Goal: Task Accomplishment & Management: Use online tool/utility

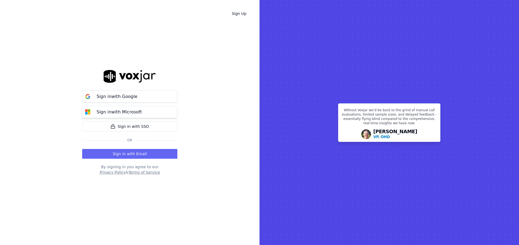
click at [113, 114] on p "Sign in with Microsoft" at bounding box center [119, 112] width 45 height 7
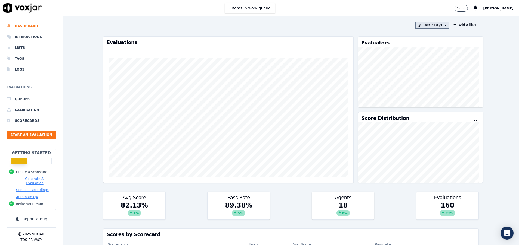
click at [431, 24] on button "Past 7 Days" at bounding box center [432, 25] width 34 height 7
click at [424, 47] on div "Yesterday" at bounding box center [429, 48] width 11 height 4
click at [436, 92] on button "Add" at bounding box center [441, 87] width 11 height 9
click at [39, 133] on button "Start an Evaluation" at bounding box center [31, 135] width 49 height 9
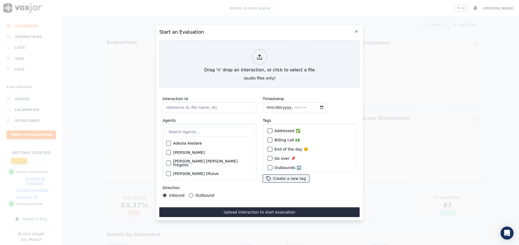
paste input "356568188"
type input "356568188"
click at [177, 130] on input "text" at bounding box center [209, 132] width 87 height 9
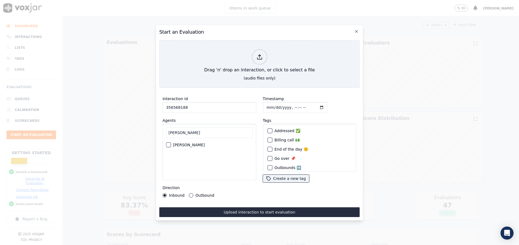
type input "pam"
click at [166, 143] on button "Pamela Bustos" at bounding box center [168, 145] width 5 height 5
click at [190, 194] on button "Outbound" at bounding box center [191, 196] width 4 height 4
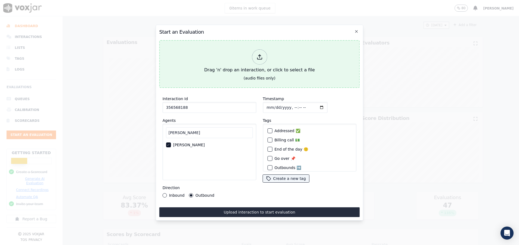
click at [247, 77] on div "(audio files only)" at bounding box center [260, 78] width 32 height 5
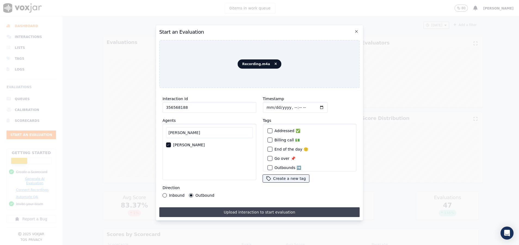
click at [240, 212] on button "Upload interaction to start evaluation" at bounding box center [259, 213] width 200 height 10
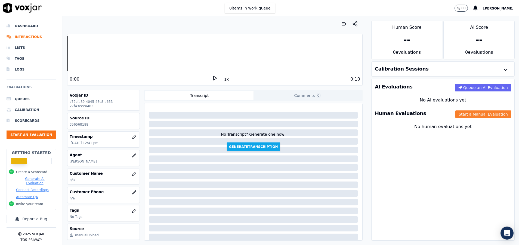
click at [474, 114] on button "Start a Manual Evaluation" at bounding box center [483, 115] width 56 height 8
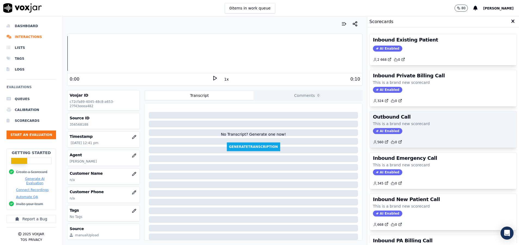
click at [417, 125] on p "This is a brand new scorecard" at bounding box center [443, 123] width 140 height 5
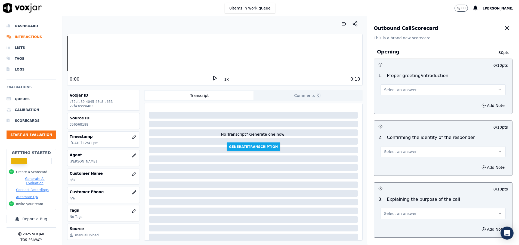
click at [406, 86] on button "Select an answer" at bounding box center [442, 90] width 125 height 11
click at [404, 104] on div "Yes" at bounding box center [429, 102] width 112 height 9
click at [400, 150] on span "Select an answer" at bounding box center [400, 151] width 33 height 5
click at [401, 162] on div "Yes" at bounding box center [429, 164] width 112 height 9
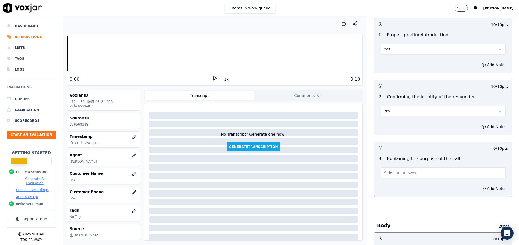
click at [399, 173] on span "Select an answer" at bounding box center [400, 172] width 33 height 5
click at [395, 187] on div "Yes" at bounding box center [429, 185] width 112 height 9
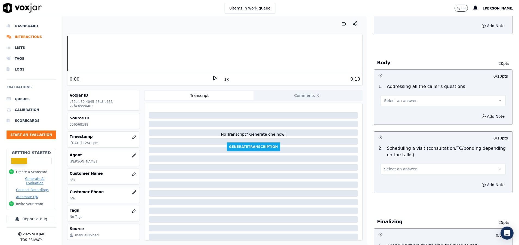
scroll to position [245, 0]
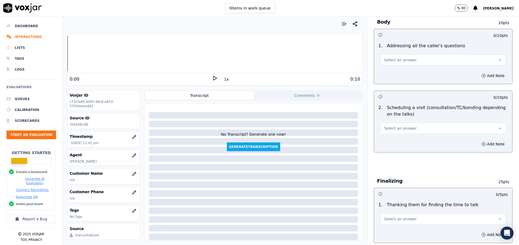
click at [417, 60] on button "Select an answer" at bounding box center [442, 60] width 125 height 11
click at [411, 75] on div "Yes" at bounding box center [429, 72] width 112 height 9
click at [409, 132] on button "Select an answer" at bounding box center [442, 128] width 125 height 11
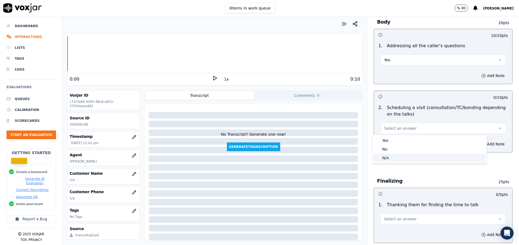
click at [397, 160] on div "N/A" at bounding box center [429, 158] width 112 height 9
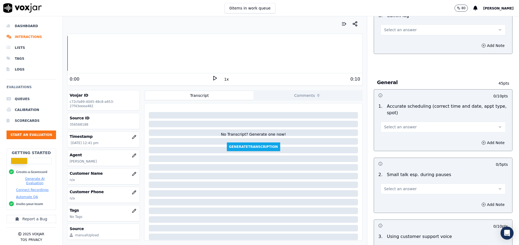
scroll to position [571, 0]
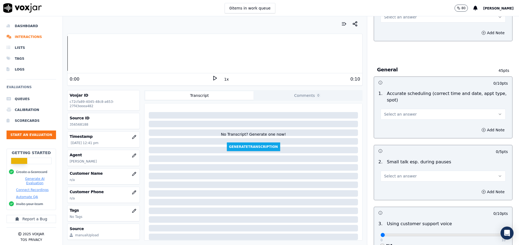
drag, startPoint x: 397, startPoint y: 114, endPoint x: 394, endPoint y: 117, distance: 4.2
click at [397, 114] on span "Select an answer" at bounding box center [400, 114] width 33 height 5
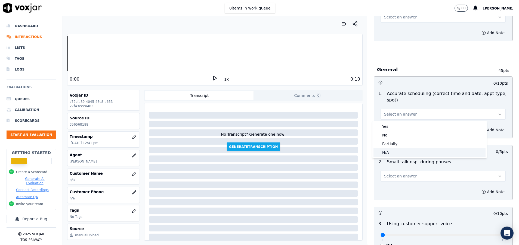
click at [386, 153] on div "N/A" at bounding box center [429, 152] width 112 height 9
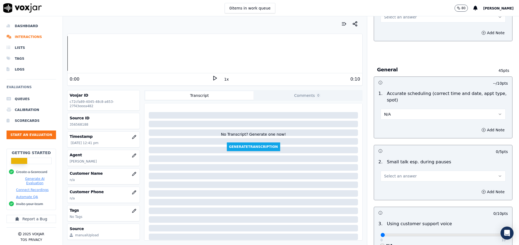
scroll to position [612, 0]
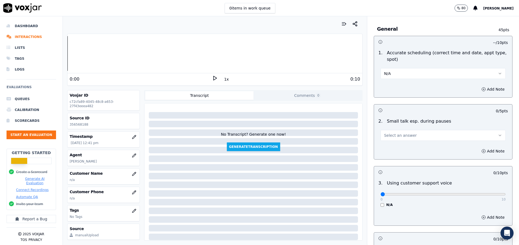
click at [391, 134] on span "Select an answer" at bounding box center [400, 135] width 33 height 5
click at [386, 168] on div "N/A" at bounding box center [429, 165] width 112 height 9
drag, startPoint x: 375, startPoint y: 195, endPoint x: 517, endPoint y: 196, distance: 141.6
type input "10"
click at [505, 196] on input "range" at bounding box center [442, 195] width 125 height 2
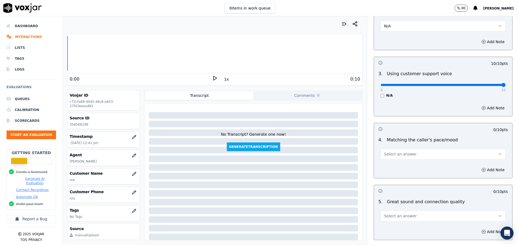
scroll to position [734, 0]
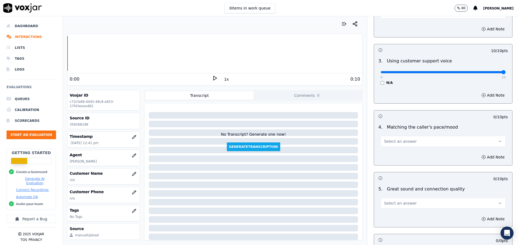
click at [409, 142] on button "Select an answer" at bounding box center [442, 141] width 125 height 11
click at [400, 151] on div "Yes" at bounding box center [429, 154] width 112 height 9
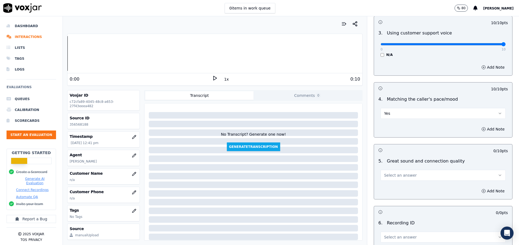
scroll to position [775, 0]
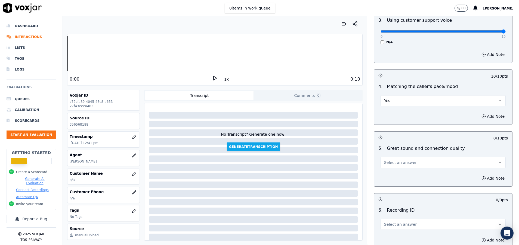
click at [400, 164] on span "Select an answer" at bounding box center [400, 162] width 33 height 5
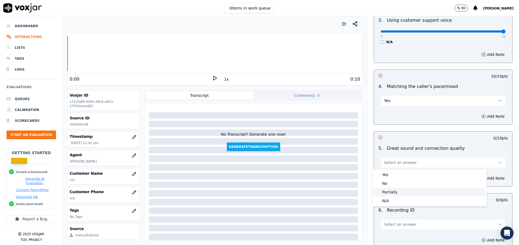
click at [391, 193] on div "Partially" at bounding box center [429, 192] width 112 height 9
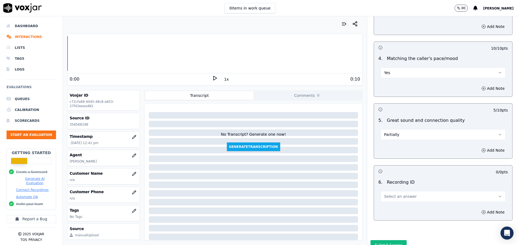
scroll to position [816, 0]
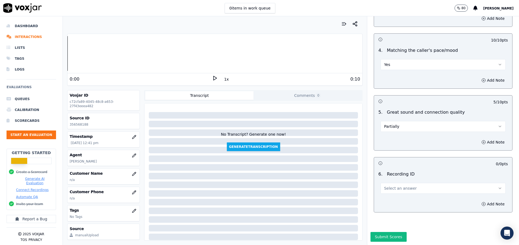
click at [395, 186] on span "Select an answer" at bounding box center [400, 188] width 33 height 5
click at [392, 197] on div "N/A" at bounding box center [429, 199] width 112 height 9
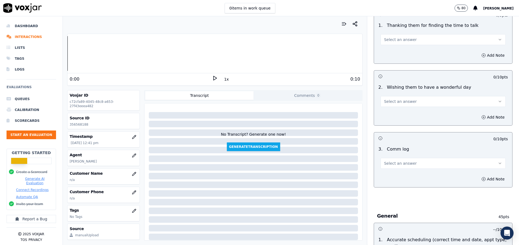
scroll to position [408, 0]
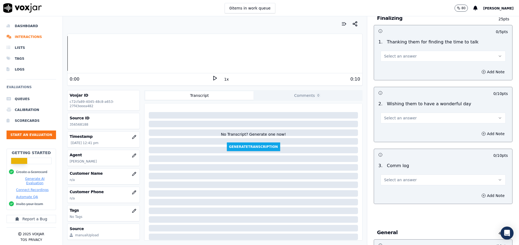
drag, startPoint x: 412, startPoint y: 54, endPoint x: 411, endPoint y: 56, distance: 2.9
click at [412, 54] on button "Select an answer" at bounding box center [442, 56] width 125 height 11
click at [403, 65] on div "Yes" at bounding box center [429, 68] width 112 height 9
click at [400, 120] on span "Select an answer" at bounding box center [400, 118] width 33 height 5
click at [396, 138] on div "No" at bounding box center [429, 139] width 112 height 9
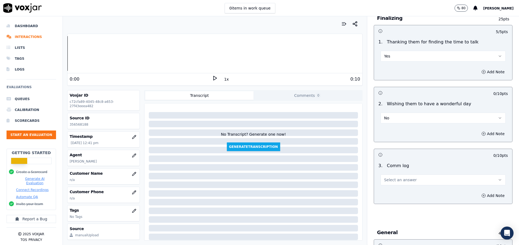
scroll to position [449, 0]
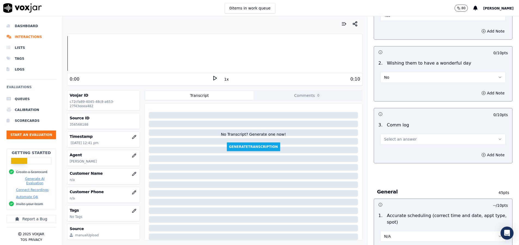
click at [396, 138] on span "Select an answer" at bounding box center [400, 139] width 33 height 5
click at [396, 148] on div "Yes" at bounding box center [429, 151] width 112 height 9
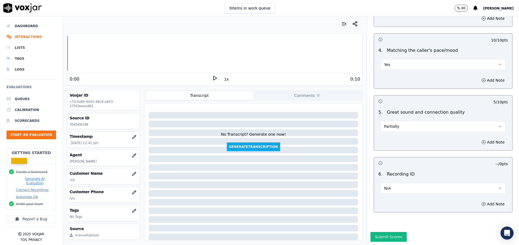
scroll to position [830, 0]
click at [370, 232] on button "Submit Scores" at bounding box center [388, 237] width 36 height 10
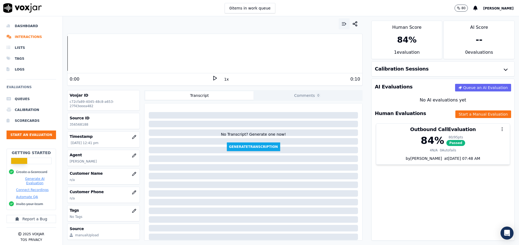
click at [338, 20] on button "button" at bounding box center [343, 23] width 11 height 11
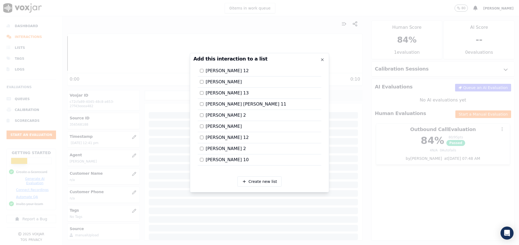
scroll to position [914, 0]
click at [201, 90] on label "Pamela 13" at bounding box center [224, 93] width 49 height 7
click at [366, 96] on div at bounding box center [259, 122] width 519 height 245
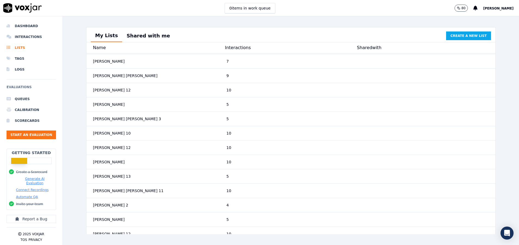
scroll to position [1088, 0]
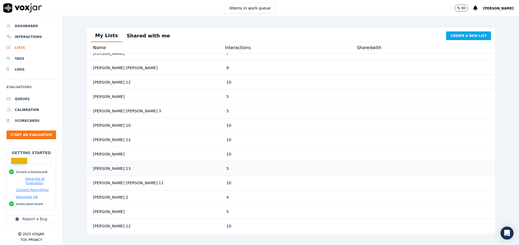
click at [201, 174] on div "Pamela 13" at bounding box center [157, 169] width 133 height 10
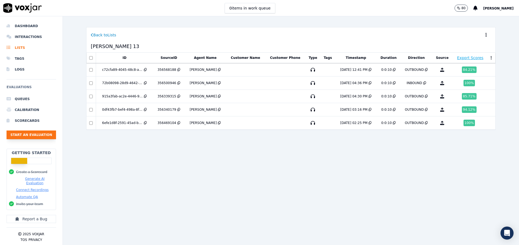
click at [30, 135] on button "Start an Evaluation" at bounding box center [31, 135] width 49 height 9
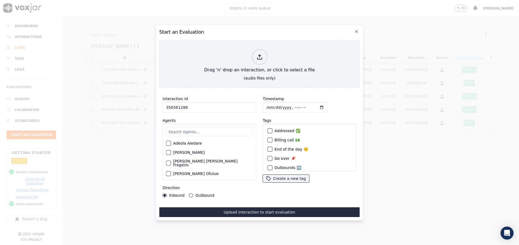
type input "356561288"
click at [174, 128] on input "text" at bounding box center [209, 132] width 87 height 9
type input "pam"
click at [168, 143] on div "button" at bounding box center [168, 145] width 4 height 4
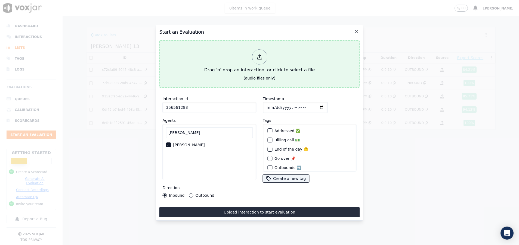
click at [233, 73] on button "Drag 'n' drop an interaction, or click to select a file (audio files only)" at bounding box center [259, 64] width 200 height 48
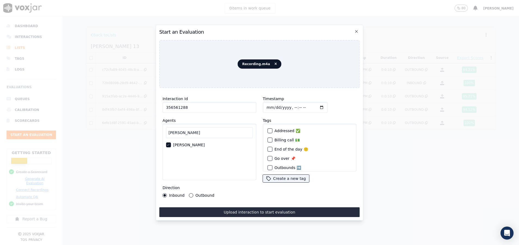
click at [189, 195] on div "Interaction Id 356561288 Agents pam Pamela Bustos Direction Inbound Outbound" at bounding box center [209, 146] width 100 height 109
click at [189, 194] on button "Outbound" at bounding box center [191, 196] width 4 height 4
drag, startPoint x: 200, startPoint y: 107, endPoint x: 111, endPoint y: 103, distance: 88.4
click at [111, 245] on div "Start an Evaluation Recording.m4a Interaction Id 356561288 Agents pam Pamela Bu…" at bounding box center [259, 245] width 519 height 0
paste input "59137"
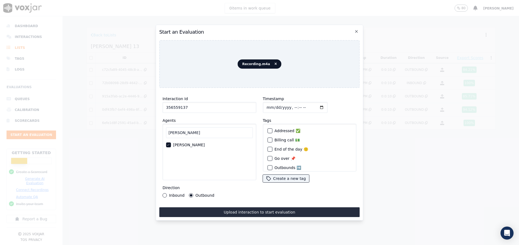
type input "356559137"
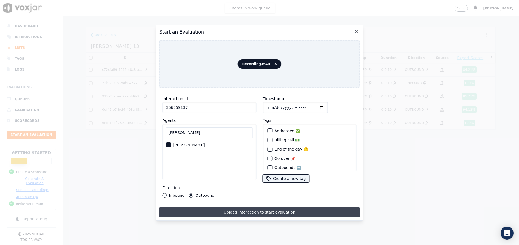
click at [227, 210] on button "Upload interaction to start evaluation" at bounding box center [259, 213] width 200 height 10
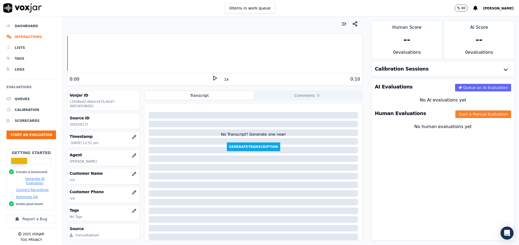
click at [470, 115] on button "Start a Manual Evaluation" at bounding box center [483, 115] width 56 height 8
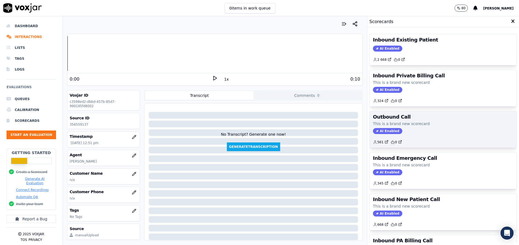
click at [410, 131] on div "AI Enabled" at bounding box center [443, 131] width 140 height 6
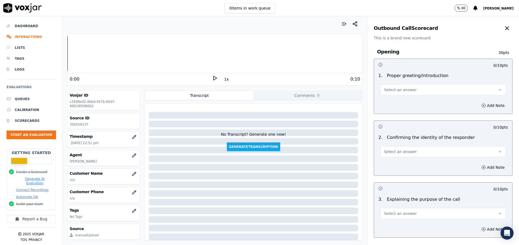
click at [385, 92] on span "Select an answer" at bounding box center [400, 89] width 33 height 5
click at [384, 102] on div "Yes" at bounding box center [429, 102] width 112 height 9
click at [403, 154] on span "Select an answer" at bounding box center [400, 151] width 33 height 5
click at [400, 163] on div "Yes" at bounding box center [429, 164] width 112 height 9
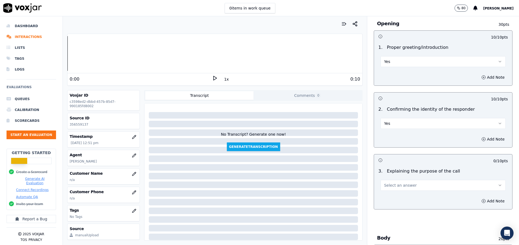
scroll to position [41, 0]
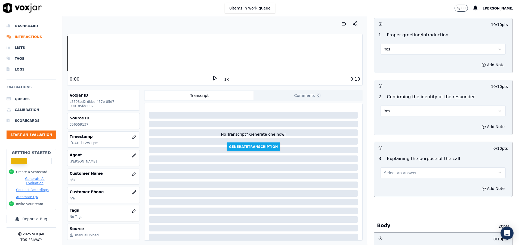
click at [405, 174] on button "Select an answer" at bounding box center [442, 173] width 125 height 11
click at [405, 182] on div "Yes" at bounding box center [429, 185] width 112 height 9
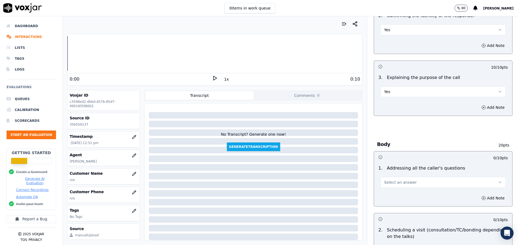
scroll to position [122, 0]
click at [405, 181] on button "Select an answer" at bounding box center [442, 182] width 125 height 11
click at [399, 208] on div "N/A" at bounding box center [429, 212] width 112 height 9
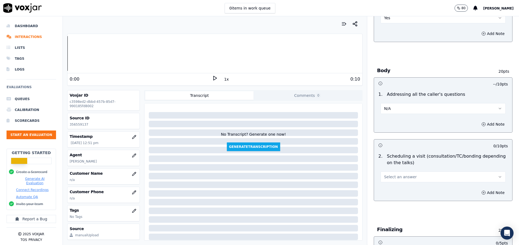
scroll to position [204, 0]
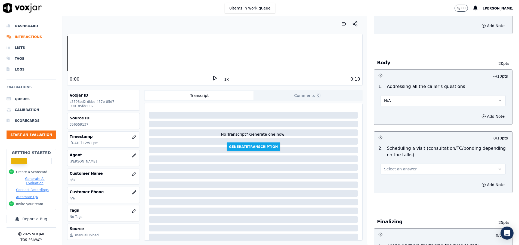
click at [400, 168] on span "Select an answer" at bounding box center [400, 169] width 33 height 5
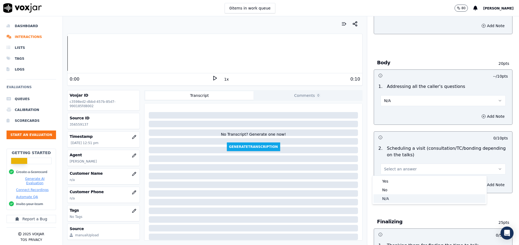
click at [388, 201] on div "N/A" at bounding box center [429, 199] width 112 height 9
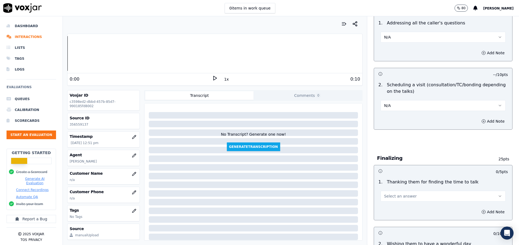
scroll to position [285, 0]
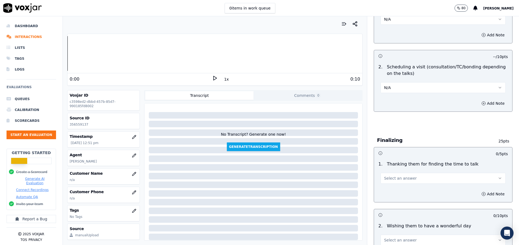
click at [397, 179] on span "Select an answer" at bounding box center [400, 178] width 33 height 5
click at [398, 191] on div "Yes" at bounding box center [429, 191] width 112 height 9
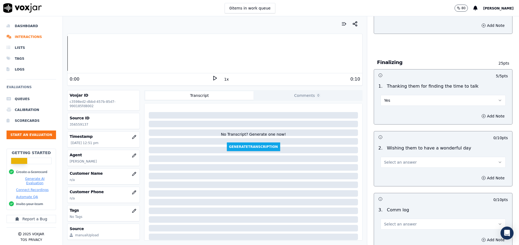
scroll to position [367, 0]
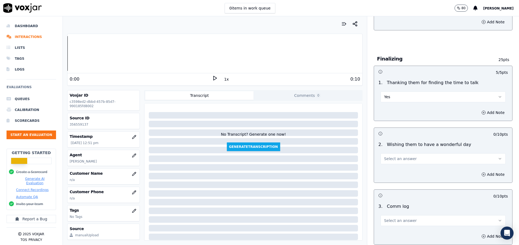
click at [397, 158] on span "Select an answer" at bounding box center [400, 158] width 33 height 5
click at [400, 168] on div "Yes" at bounding box center [429, 171] width 112 height 9
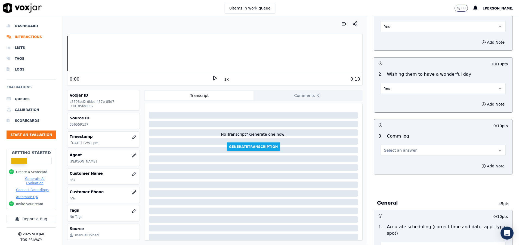
scroll to position [449, 0]
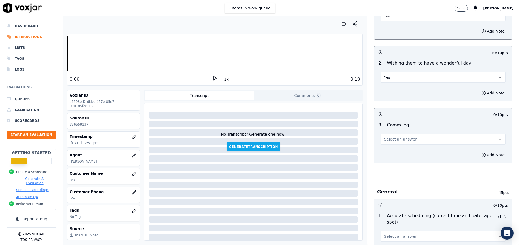
click at [400, 141] on span "Select an answer" at bounding box center [400, 139] width 33 height 5
click at [394, 155] on div "Yes" at bounding box center [429, 151] width 112 height 9
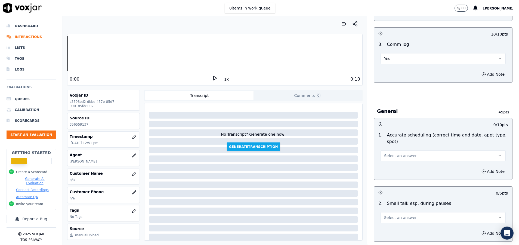
scroll to position [530, 0]
click at [394, 155] on span "Select an answer" at bounding box center [400, 155] width 33 height 5
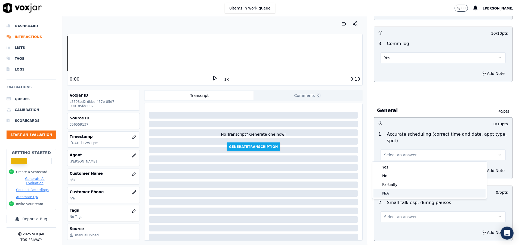
click at [398, 196] on div "N/A" at bounding box center [429, 193] width 112 height 9
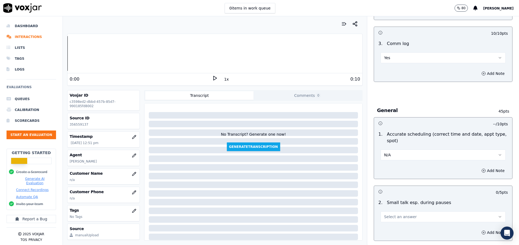
scroll to position [571, 0]
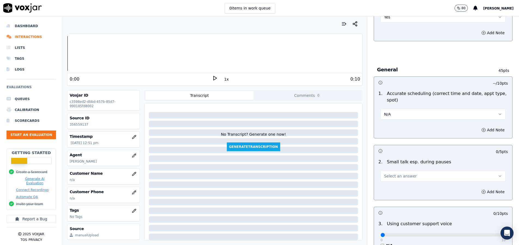
click at [397, 174] on span "Select an answer" at bounding box center [400, 176] width 33 height 5
click at [397, 202] on div "N/A" at bounding box center [429, 206] width 112 height 9
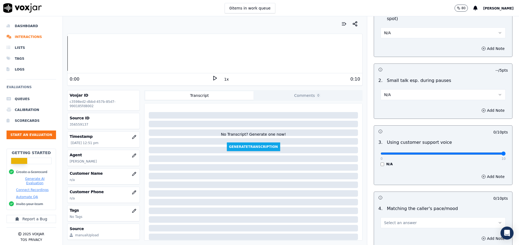
drag, startPoint x: 375, startPoint y: 152, endPoint x: 492, endPoint y: 154, distance: 116.4
type input "10"
click at [492, 154] on input "range" at bounding box center [442, 154] width 125 height 2
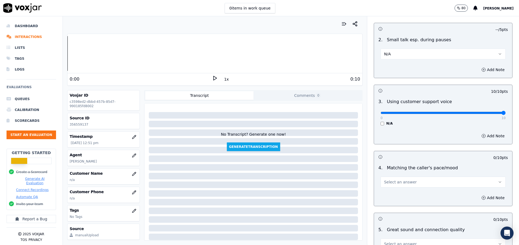
click at [430, 180] on button "Select an answer" at bounding box center [442, 182] width 125 height 11
click at [422, 191] on div "Yes" at bounding box center [429, 194] width 112 height 9
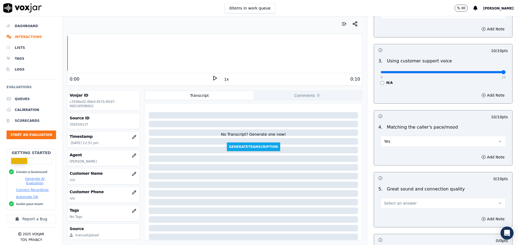
scroll to position [775, 0]
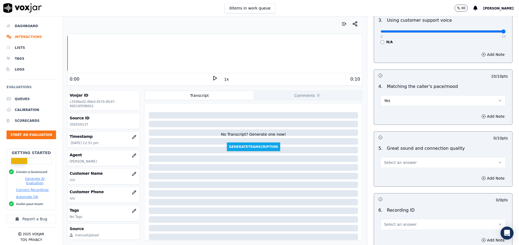
click at [408, 163] on button "Select an answer" at bounding box center [442, 162] width 125 height 11
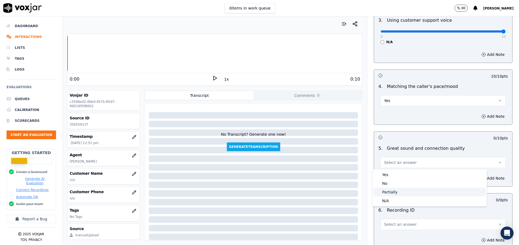
click at [400, 194] on div "Partially" at bounding box center [429, 192] width 112 height 9
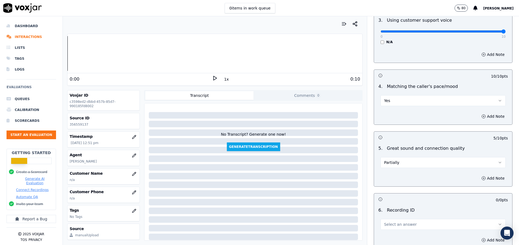
scroll to position [816, 0]
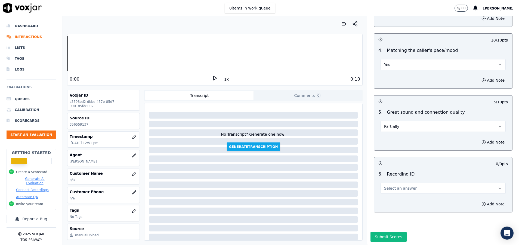
click at [402, 186] on span "Select an answer" at bounding box center [400, 188] width 33 height 5
click at [402, 198] on div "N/A" at bounding box center [429, 199] width 112 height 9
click at [382, 232] on button "Submit Scores" at bounding box center [388, 237] width 36 height 10
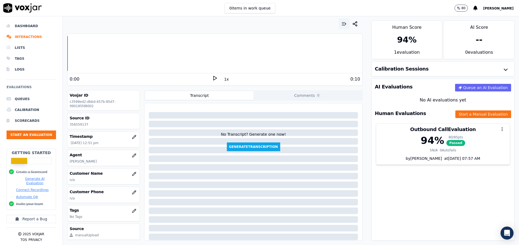
click at [338, 23] on button "button" at bounding box center [343, 23] width 11 height 11
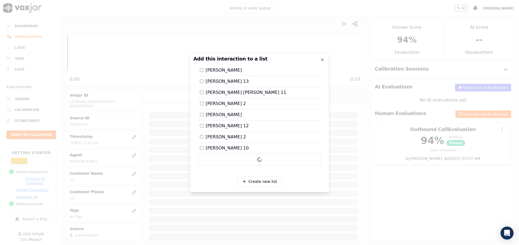
scroll to position [914, 0]
click at [200, 88] on div "Pamela 13" at bounding box center [259, 93] width 123 height 11
click at [400, 194] on div at bounding box center [259, 122] width 519 height 245
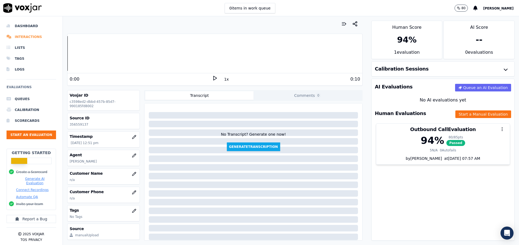
click at [23, 38] on li "Interactions" at bounding box center [31, 37] width 49 height 11
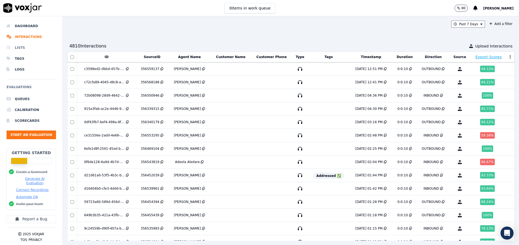
click at [25, 48] on li "Lists" at bounding box center [31, 47] width 49 height 11
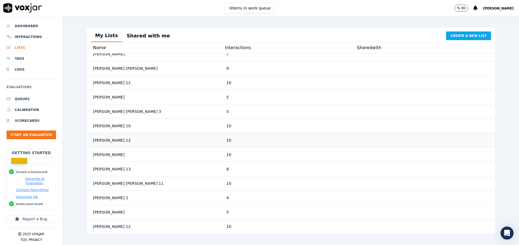
scroll to position [1100, 0]
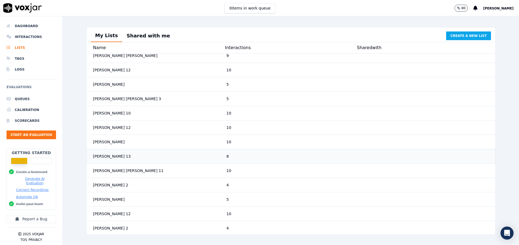
click at [134, 160] on div "[PERSON_NAME] 13" at bounding box center [157, 157] width 133 height 10
